Goal: Task Accomplishment & Management: Complete application form

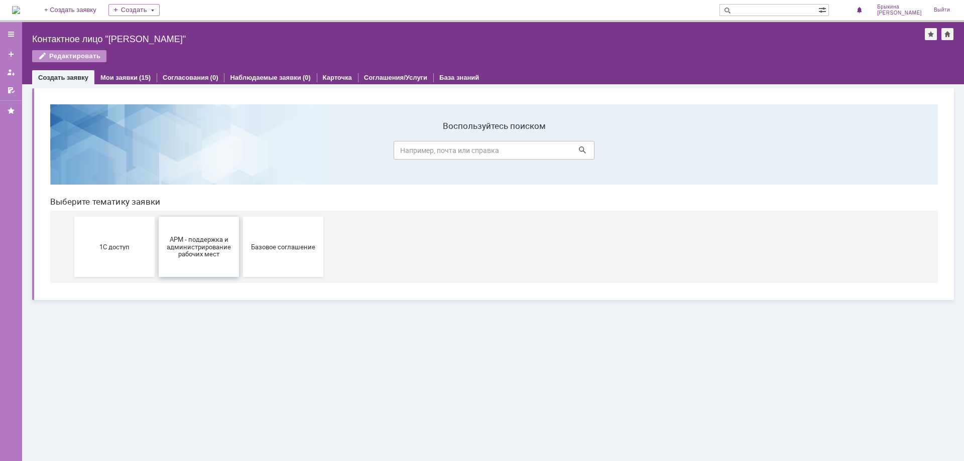
click at [179, 246] on span "АРМ - поддержка и администрирование рабочих мест" at bounding box center [199, 246] width 74 height 23
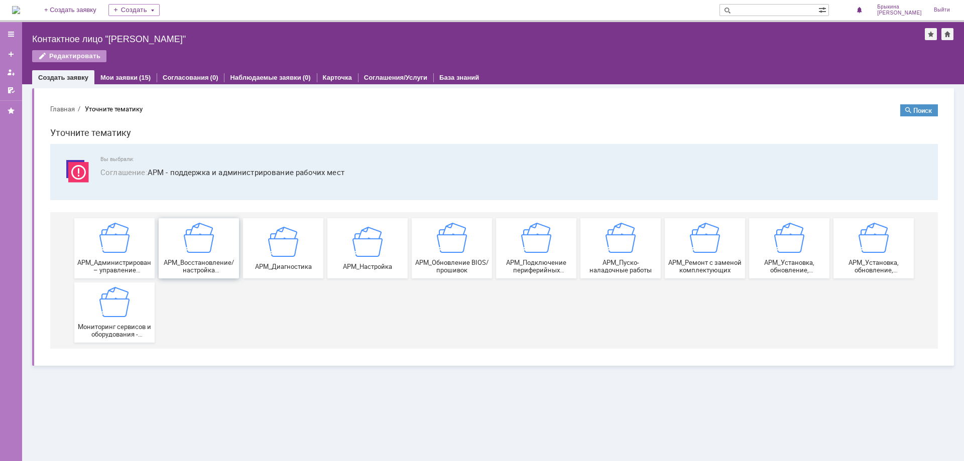
click at [177, 244] on div "АРМ_Восстановление/настройка работоспособности программной части" at bounding box center [199, 248] width 74 height 51
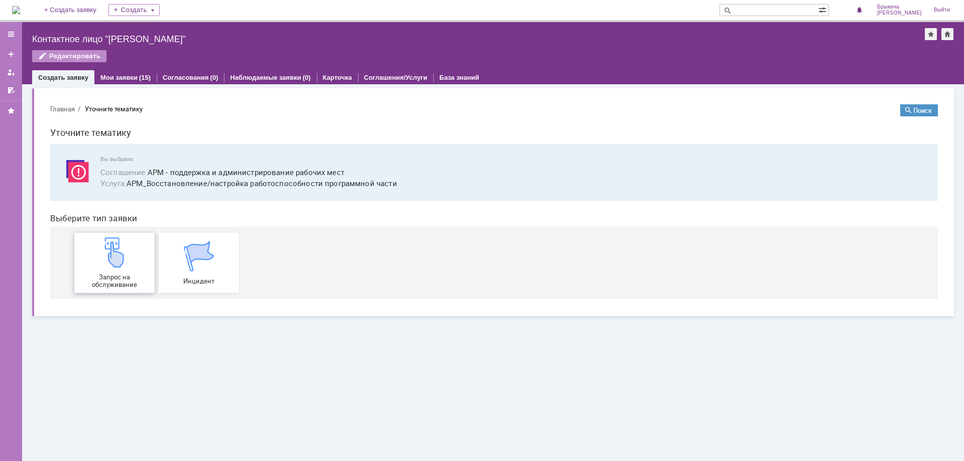
click at [110, 270] on div "Запрос на обслуживание" at bounding box center [114, 262] width 74 height 51
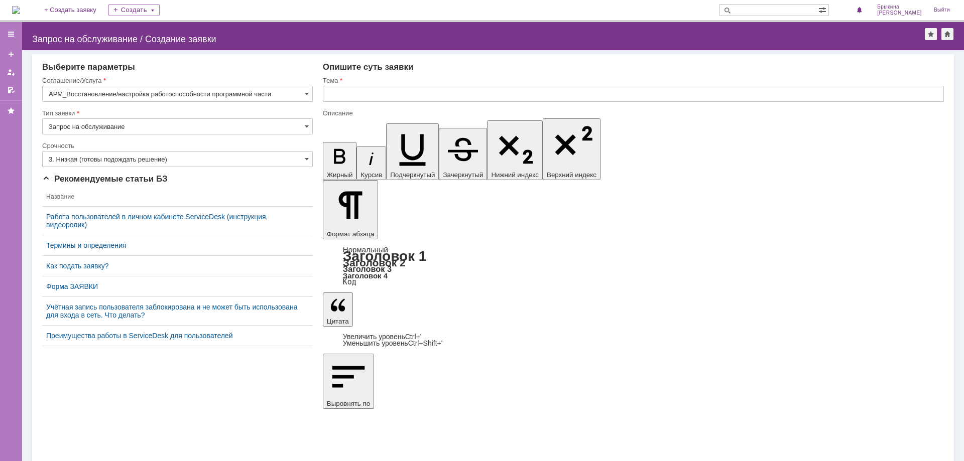
click at [72, 130] on input "Запрос на обслуживание" at bounding box center [177, 126] width 271 height 16
click at [84, 162] on span "Запрос на обслуживание" at bounding box center [177, 162] width 257 height 8
type input "Запрос на обслуживание"
click at [84, 162] on input "3. Низкая (готовы подождать решение)" at bounding box center [177, 159] width 271 height 16
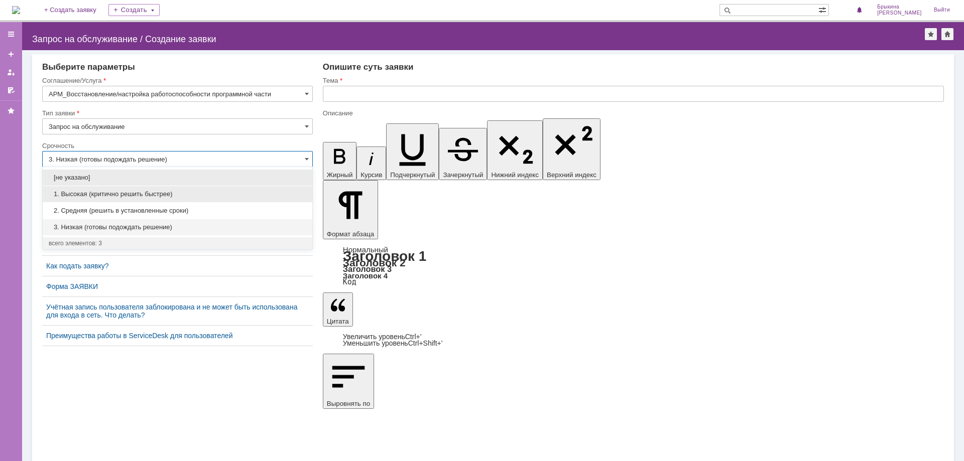
click at [84, 197] on span "1. Высокая (критично решить быстрее)" at bounding box center [177, 194] width 257 height 8
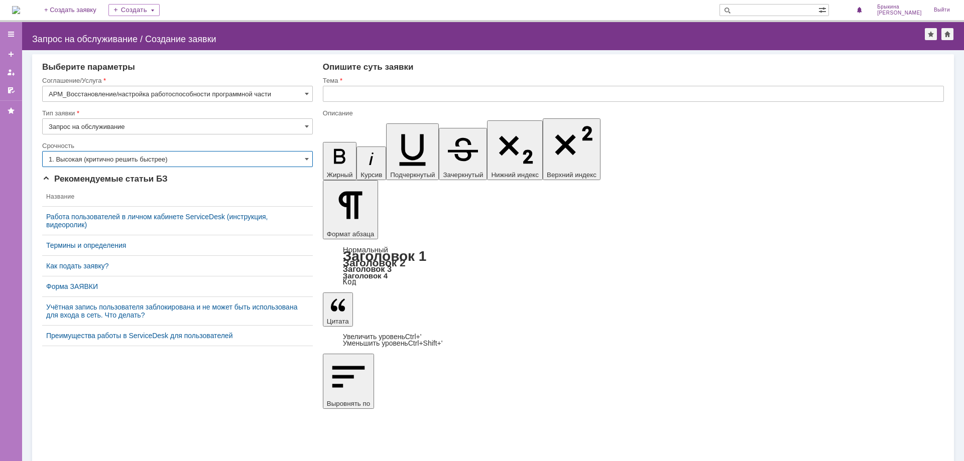
type input "1. Высокая (критично решить быстрее)"
click at [422, 94] on input "text" at bounding box center [633, 94] width 621 height 16
click at [330, 94] on input "При работе на общем терминале не" at bounding box center [633, 94] width 621 height 16
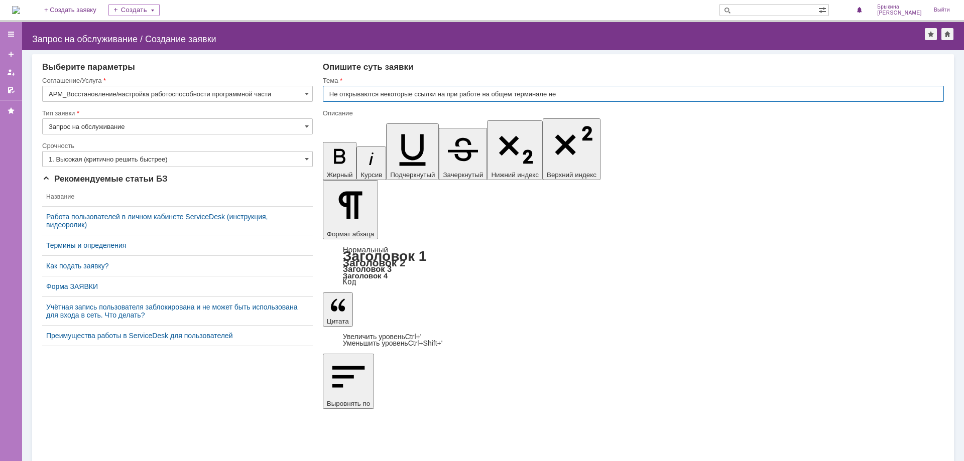
click at [571, 96] on input "Не открываются некоторые ссылки на при работе на общем терминале не" at bounding box center [633, 94] width 621 height 16
type input "Не открываются некоторые ссылки на при работе на общем терминале."
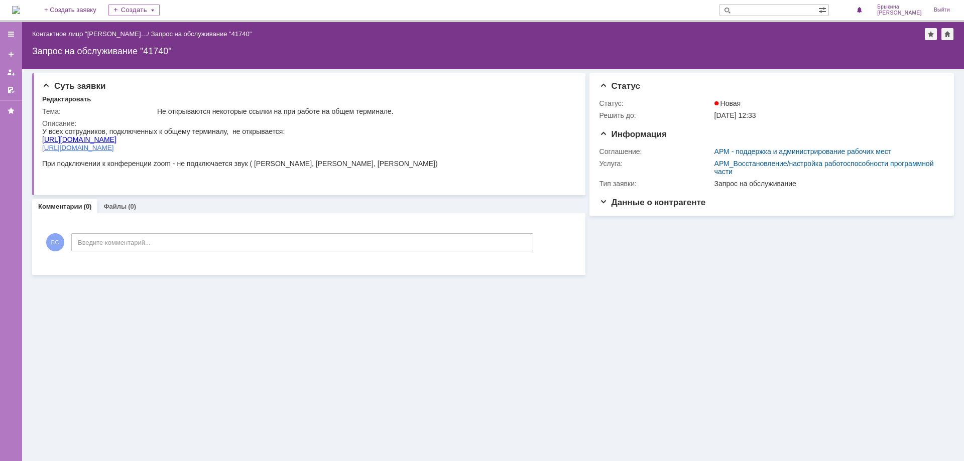
click at [66, 373] on div "Суть заявки Редактировать Тема: Не открываются некоторые ссылки на при работе н…" at bounding box center [493, 265] width 942 height 392
drag, startPoint x: 257, startPoint y: 240, endPoint x: 75, endPoint y: 168, distance: 196.0
click at [75, 168] on div at bounding box center [239, 172] width 395 height 8
click at [65, 100] on div "Редактировать" at bounding box center [66, 99] width 49 height 8
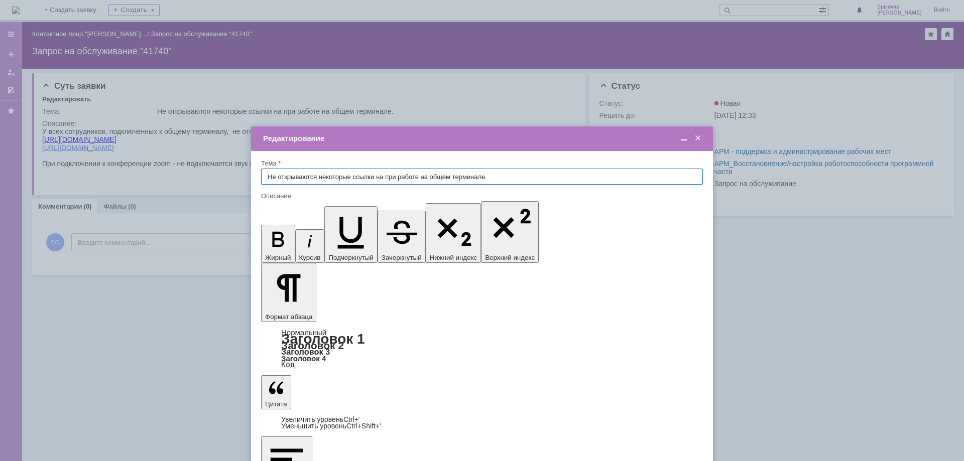
click at [385, 176] on input "Не открываются некоторые ссылки на при работе на общем терминале." at bounding box center [482, 177] width 442 height 16
type input "Не открываются некоторые ссылки при работе на общем терминале."
